Goal: Book appointment/travel/reservation

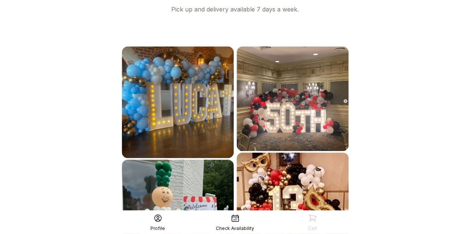
scroll to position [467, 0]
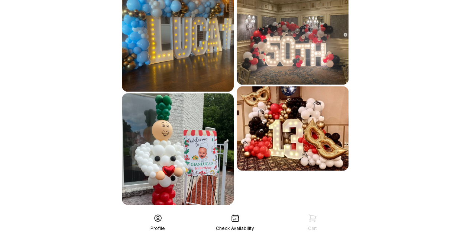
click at [267, 213] on div "See More" at bounding box center [235, 222] width 230 height 18
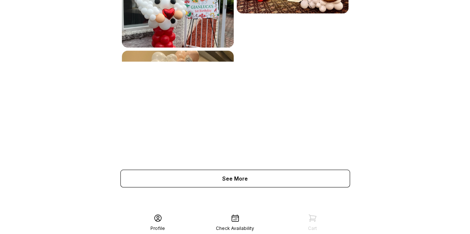
scroll to position [694, 0]
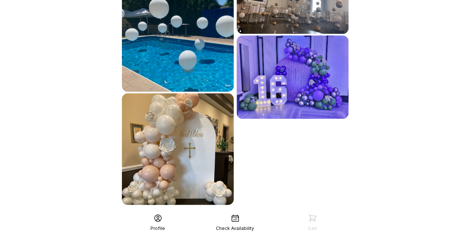
click at [282, 213] on div "See More" at bounding box center [235, 222] width 230 height 18
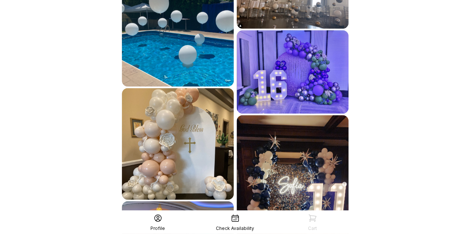
scroll to position [922, 0]
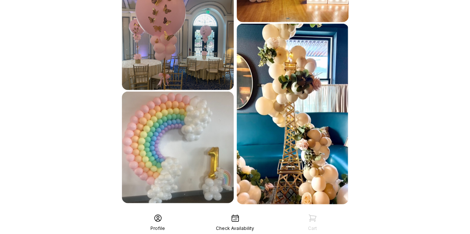
click at [264, 212] on div "See More" at bounding box center [235, 221] width 230 height 18
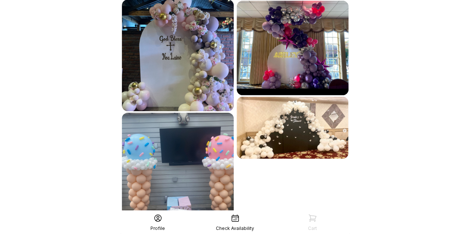
scroll to position [1148, 0]
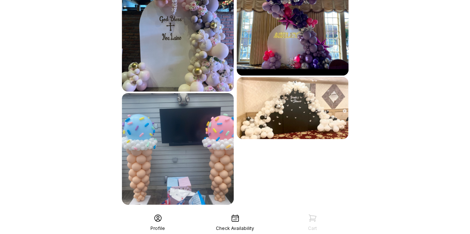
click at [234, 217] on icon at bounding box center [235, 218] width 7 height 7
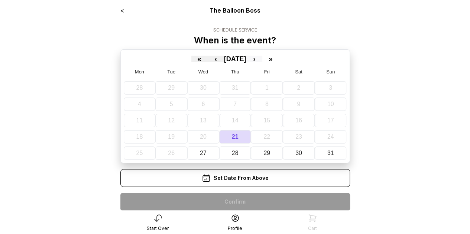
click at [262, 58] on button "›" at bounding box center [254, 59] width 16 height 7
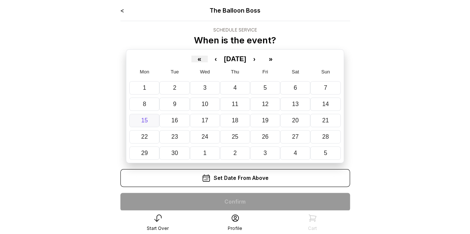
click at [151, 114] on button "15" at bounding box center [144, 120] width 30 height 13
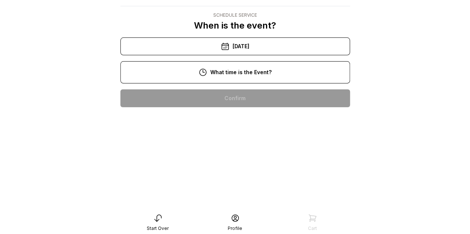
scroll to position [74, 0]
click at [254, 185] on div "2:00 pm" at bounding box center [235, 194] width 218 height 18
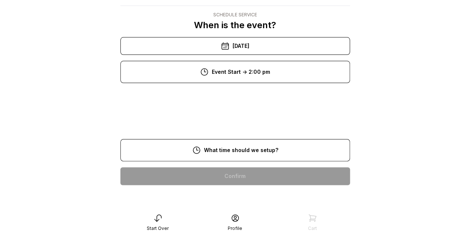
scroll to position [15, 0]
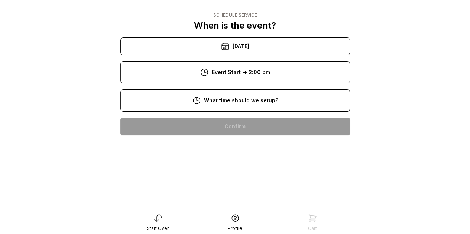
click at [350, 104] on div "< The Balloon Boss Schedule Service When is the event? « ‹ September 2025 › » M…" at bounding box center [235, 102] width 242 height 234
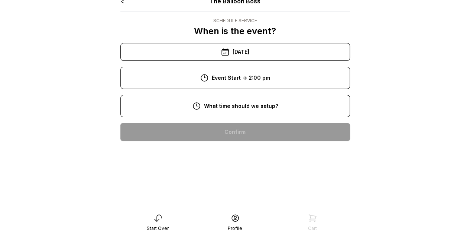
scroll to position [0, 0]
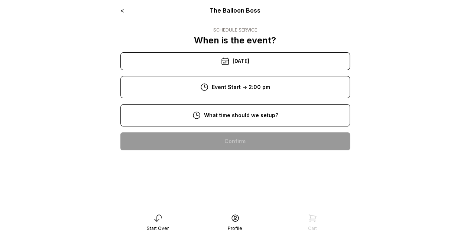
click at [127, 13] on div "< The Balloon Boss" at bounding box center [235, 10] width 230 height 9
click at [119, 12] on div "< The Balloon Boss Schedule Service When is the event? « ‹ September 2025 › » M…" at bounding box center [235, 117] width 242 height 234
click at [127, 12] on div "< The Balloon Boss" at bounding box center [235, 10] width 230 height 9
click at [120, 16] on div "< The Balloon Boss Schedule Service When is the event? « ‹ September 2025 › » M…" at bounding box center [235, 81] width 230 height 151
click at [121, 9] on link "<" at bounding box center [122, 10] width 4 height 7
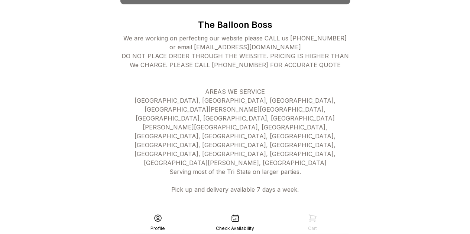
scroll to position [223, 0]
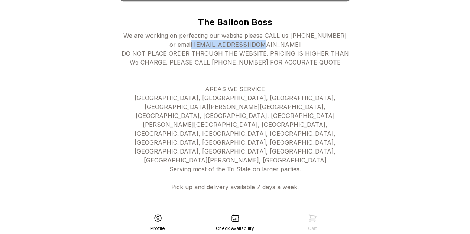
drag, startPoint x: 289, startPoint y: 46, endPoint x: 193, endPoint y: 45, distance: 96.3
click at [193, 45] on div "We are working on perfecting our website please CALL us 973.800.7675 or email R…" at bounding box center [235, 124] width 230 height 187
copy div "RD@THEBALLOONBOSS.COM"
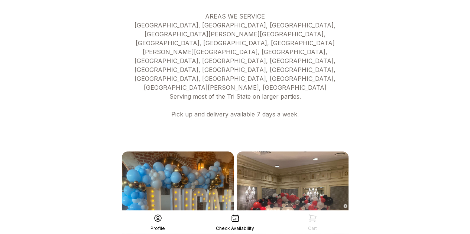
scroll to position [297, 0]
